Goal: Check status: Check status

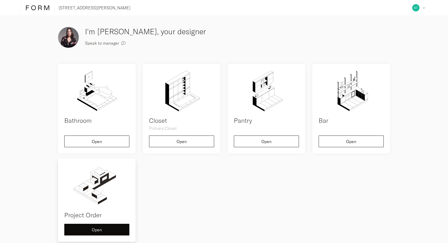
click at [103, 199] on img at bounding box center [96, 186] width 65 height 42
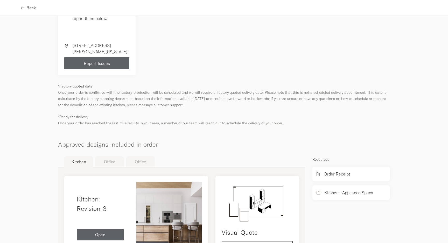
scroll to position [231, 0]
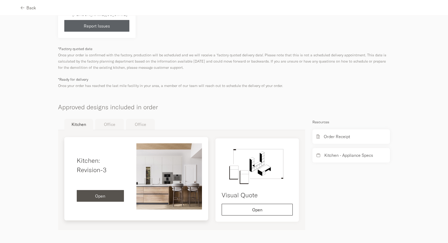
click at [111, 195] on div "Open" at bounding box center [100, 196] width 39 height 4
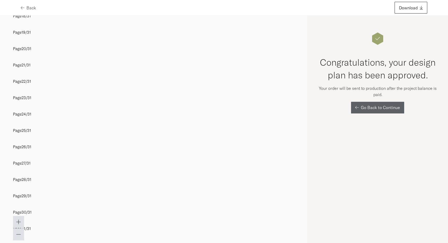
scroll to position [4545, 0]
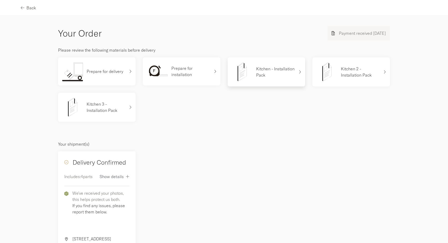
click at [277, 70] on p "Kitchen - Installation Pack" at bounding box center [275, 72] width 39 height 12
click at [349, 81] on div "Kitchen 2 - Installation Pack" at bounding box center [348, 72] width 63 height 21
click at [87, 112] on p "Kitchen 3 - Installation Pack" at bounding box center [106, 107] width 39 height 12
